Goal: Task Accomplishment & Management: Manage account settings

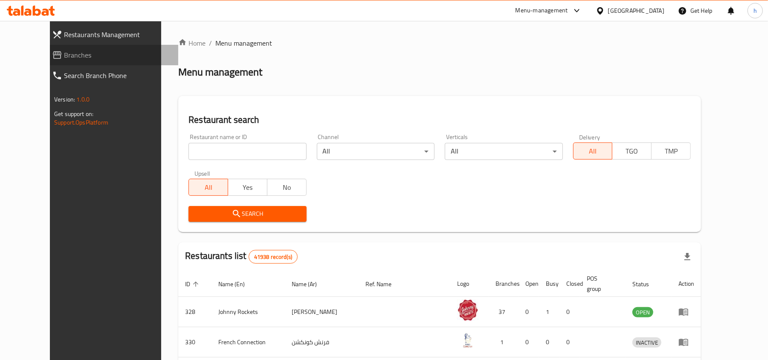
click at [64, 56] on span "Branches" at bounding box center [117, 55] width 107 height 10
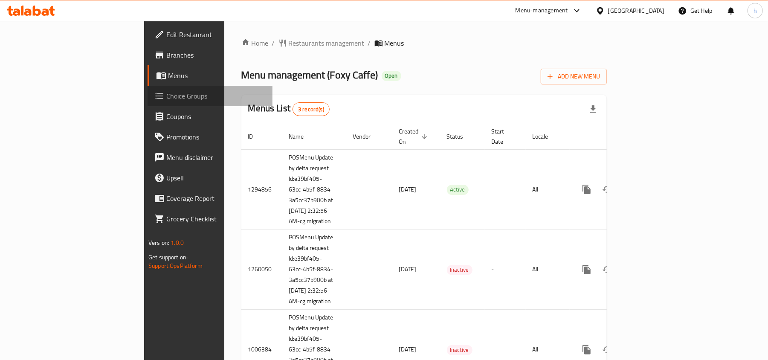
click at [166, 92] on span "Choice Groups" at bounding box center [215, 96] width 99 height 10
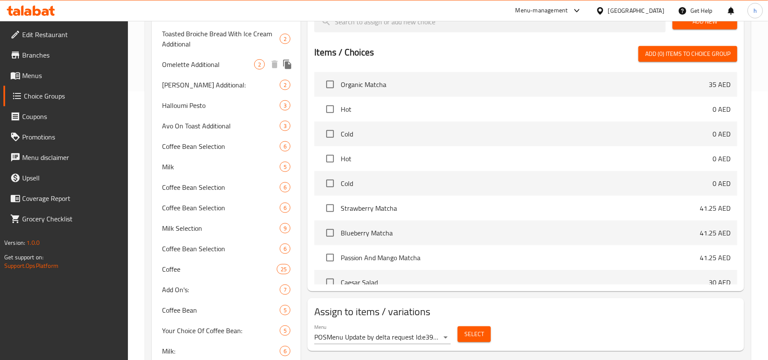
scroll to position [284, 0]
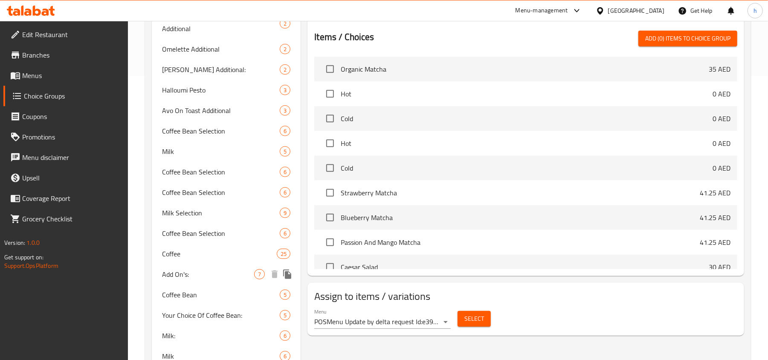
click at [216, 279] on div "Add On's: 7" at bounding box center [226, 274] width 149 height 20
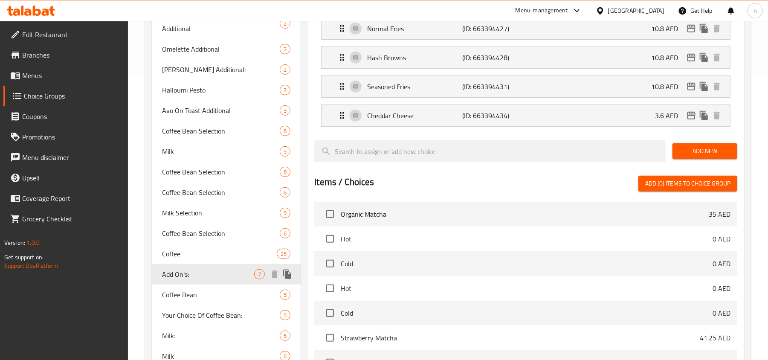
type input "Add On's:"
type input "إضافات:"
type input "7"
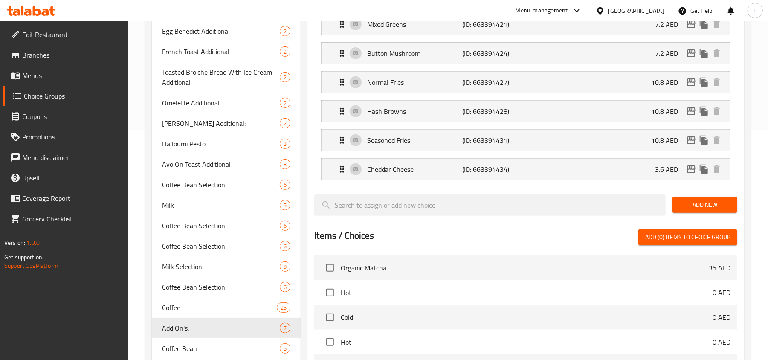
scroll to position [170, 0]
